Goal: Task Accomplishment & Management: Use online tool/utility

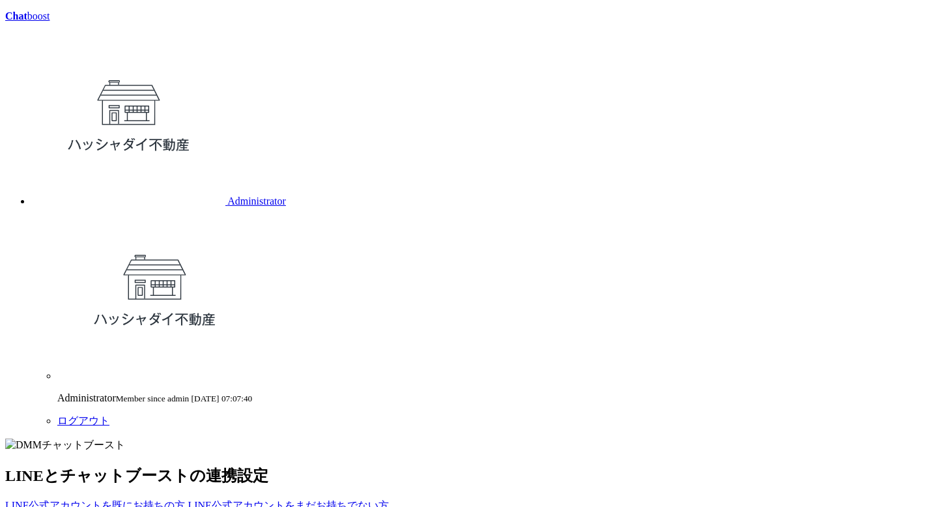
click at [185, 499] on link "LINE公式アカウントを既にお持ちの方" at bounding box center [95, 504] width 180 height 11
